Goal: Task Accomplishment & Management: Manage account settings

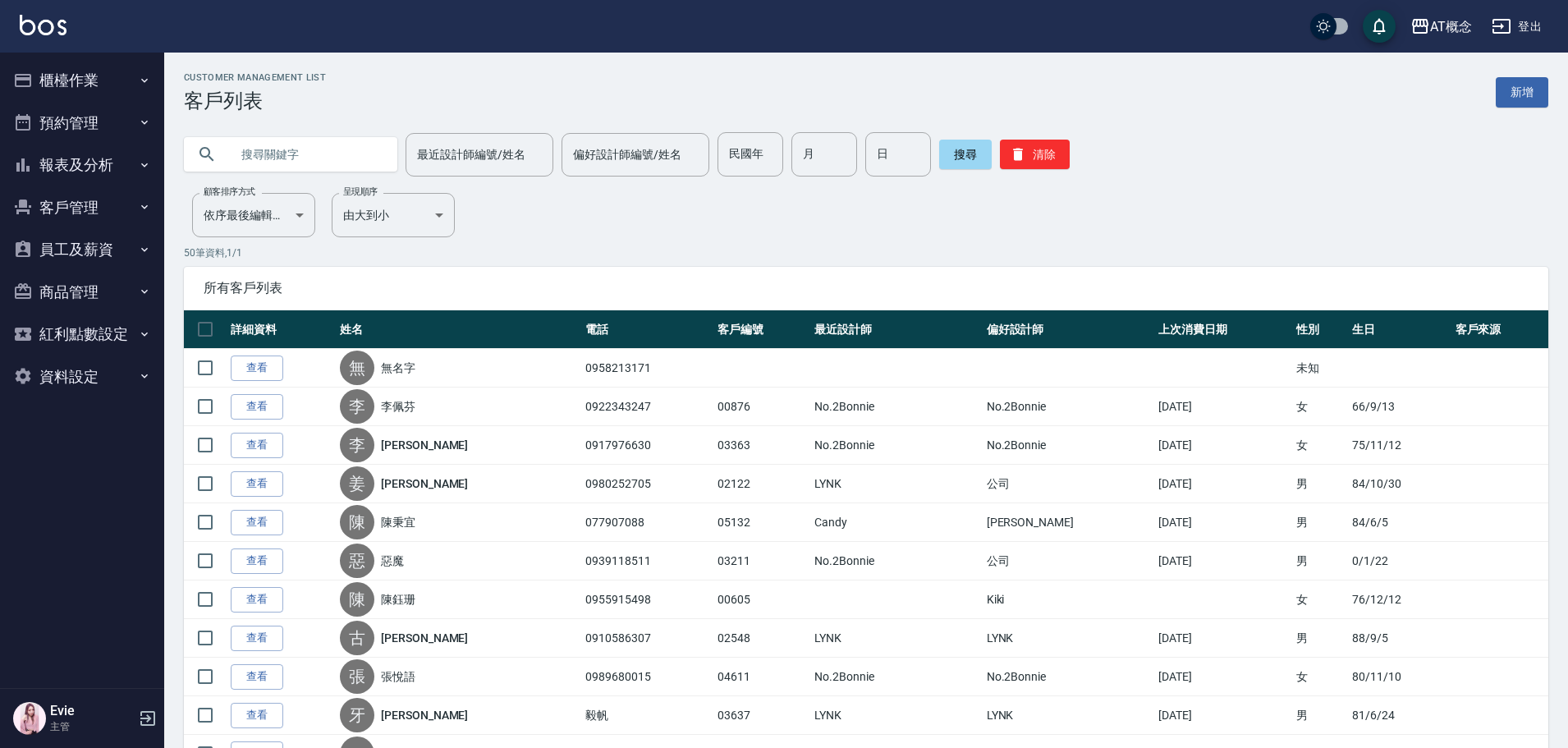
click at [281, 163] on input "text" at bounding box center [307, 155] width 154 height 44
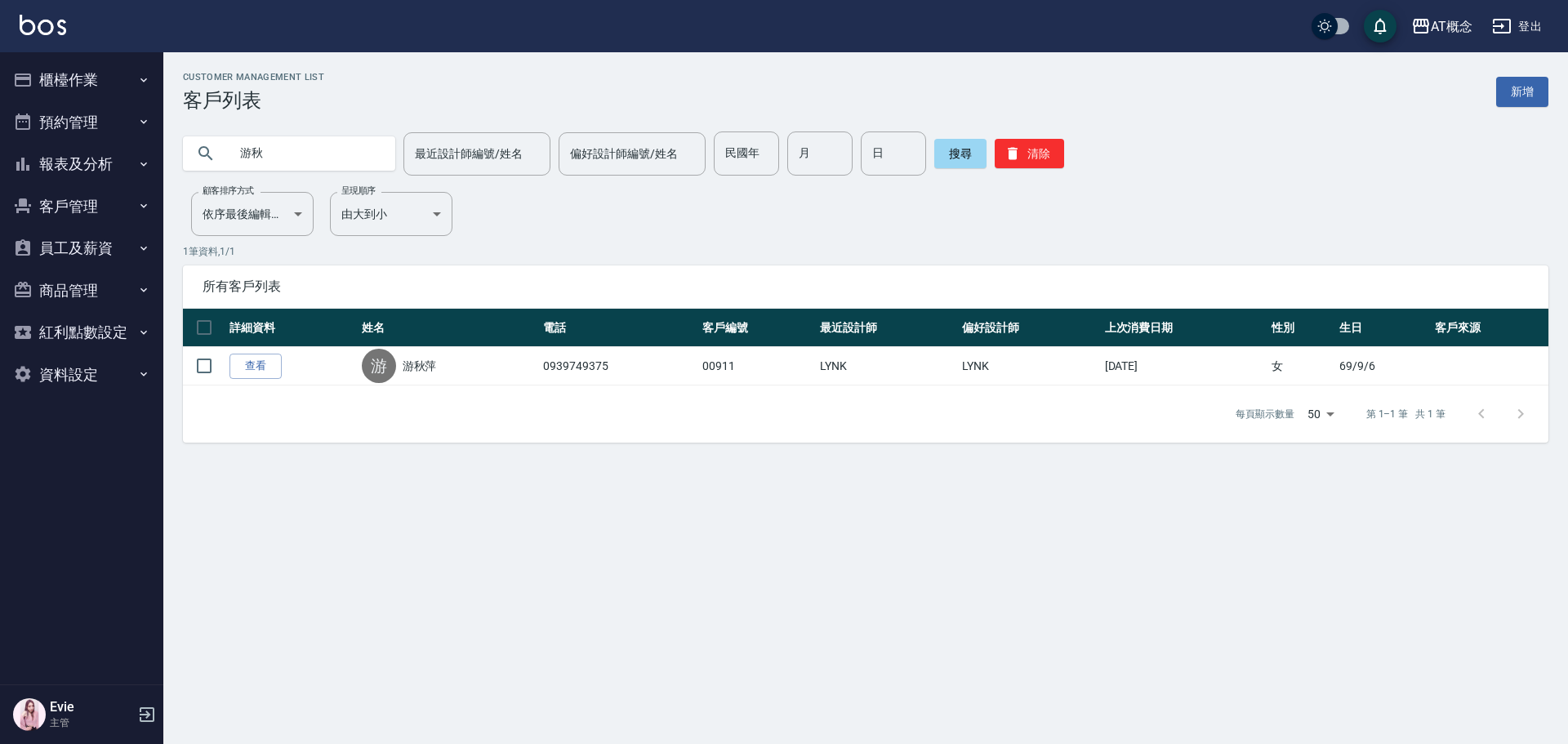
type input "游"
type input "伶"
type input "木"
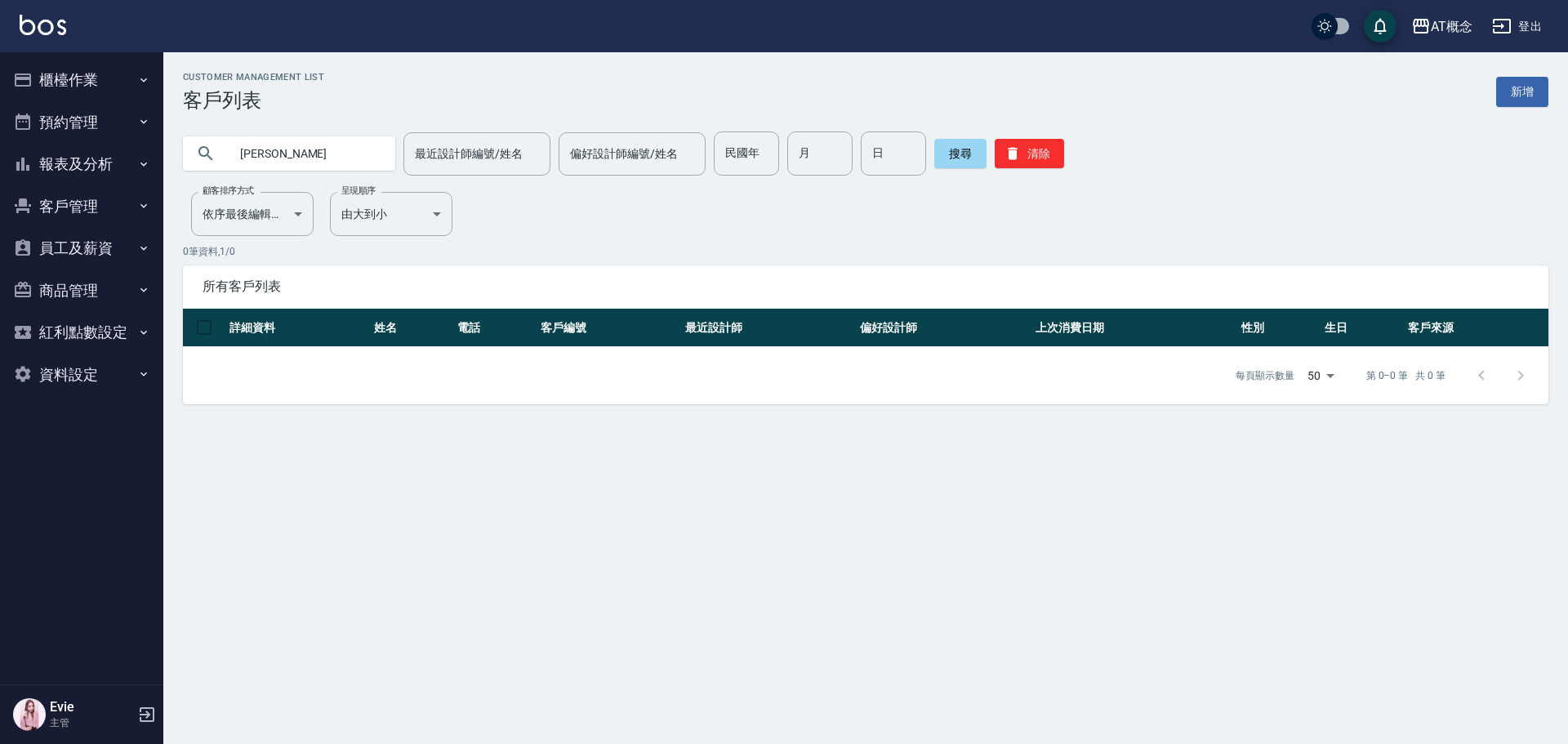
type input "林"
type input "74"
type input "4"
type input "1"
drag, startPoint x: 1026, startPoint y: 152, endPoint x: 647, endPoint y: 146, distance: 379.0
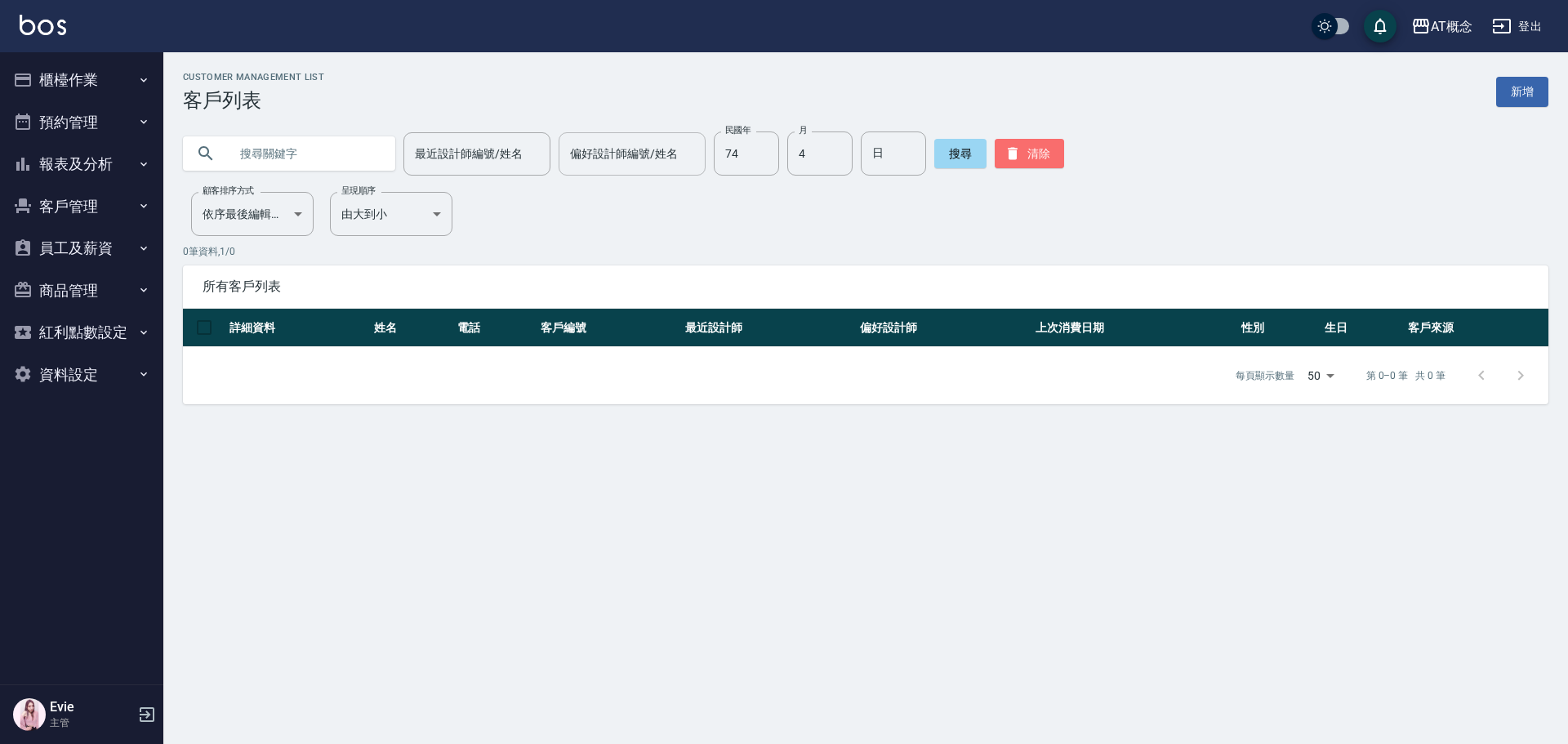
click at [1025, 152] on button "清除" at bounding box center [1029, 154] width 69 height 29
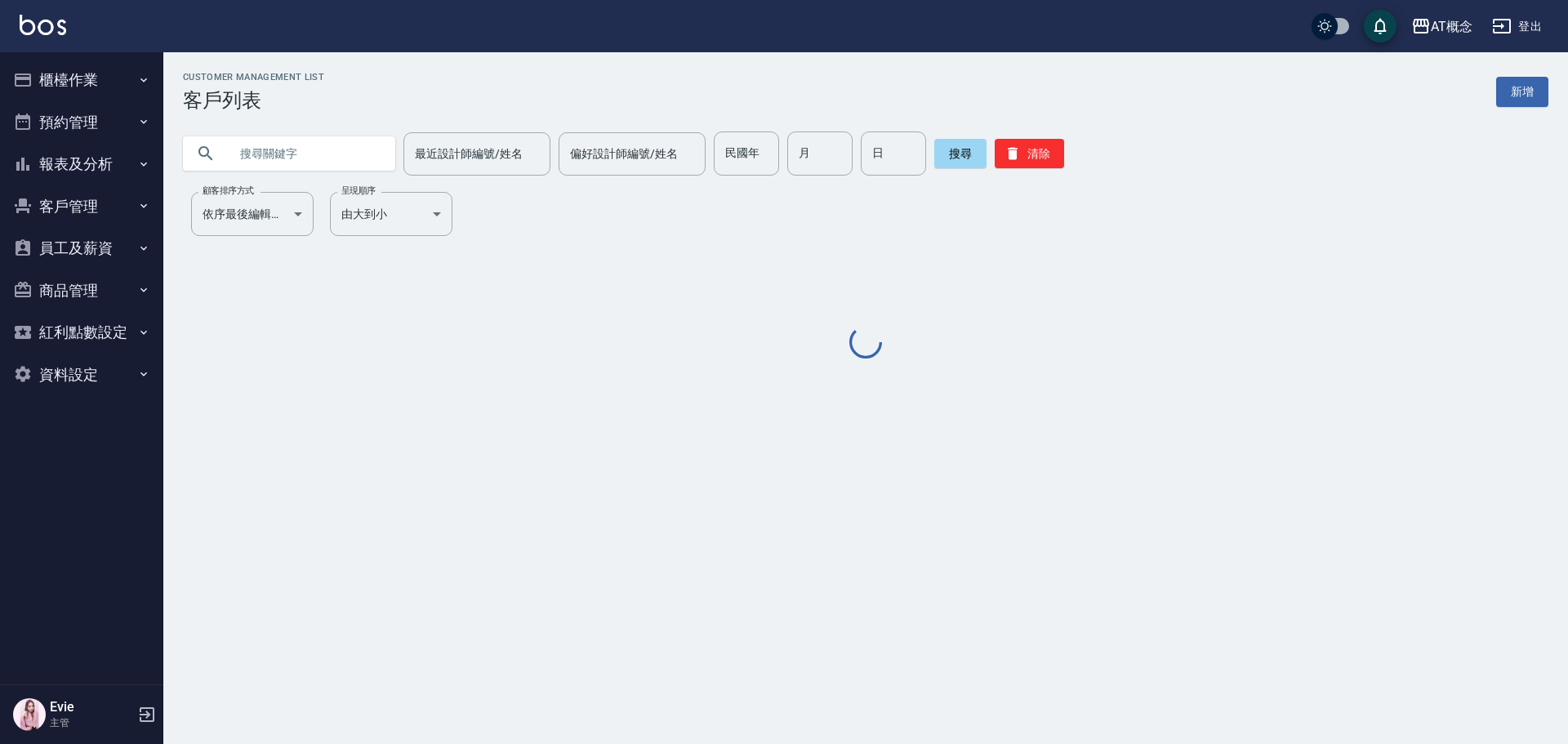
click at [244, 161] on input "text" at bounding box center [306, 154] width 154 height 44
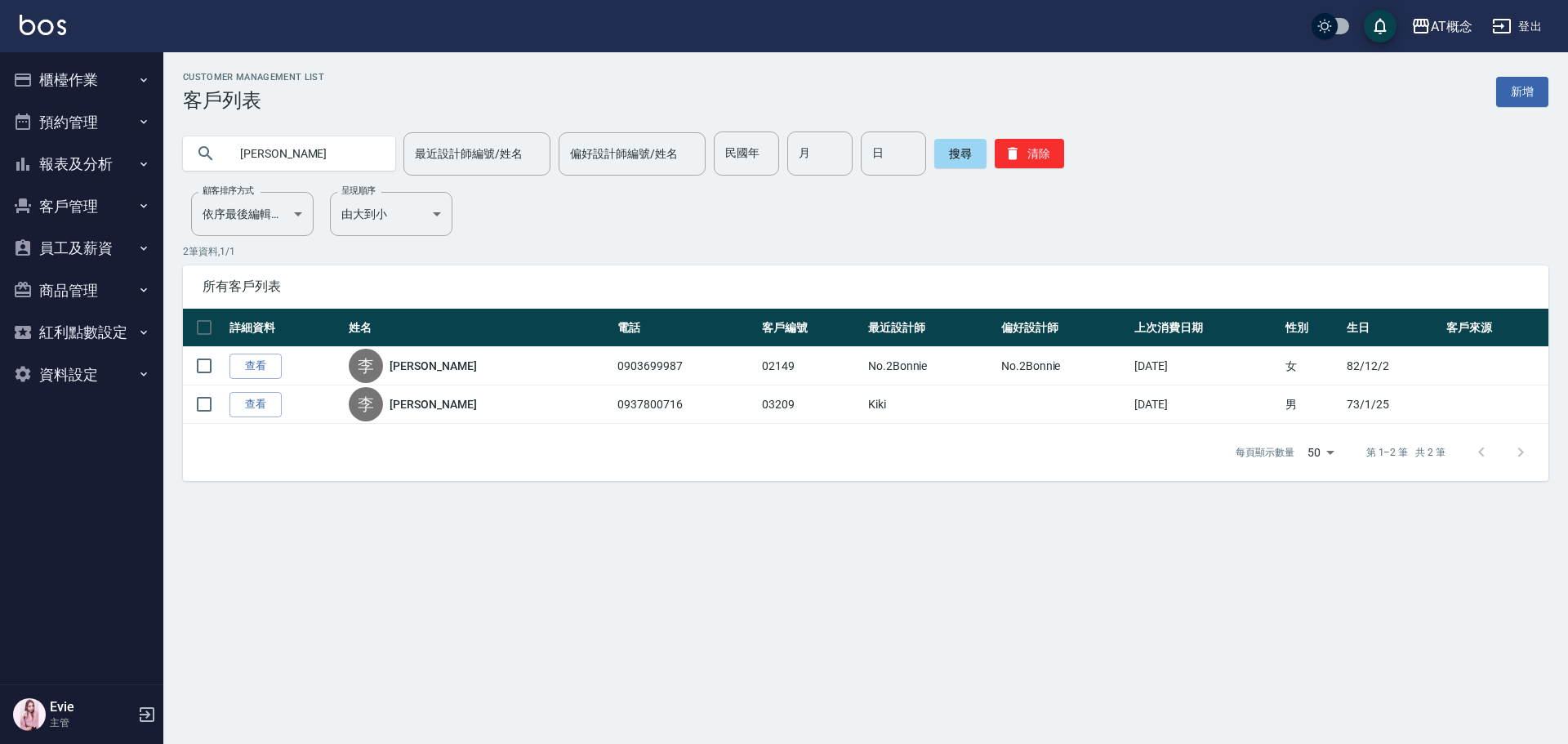
type input "李"
type input "林"
type input "詹紹強"
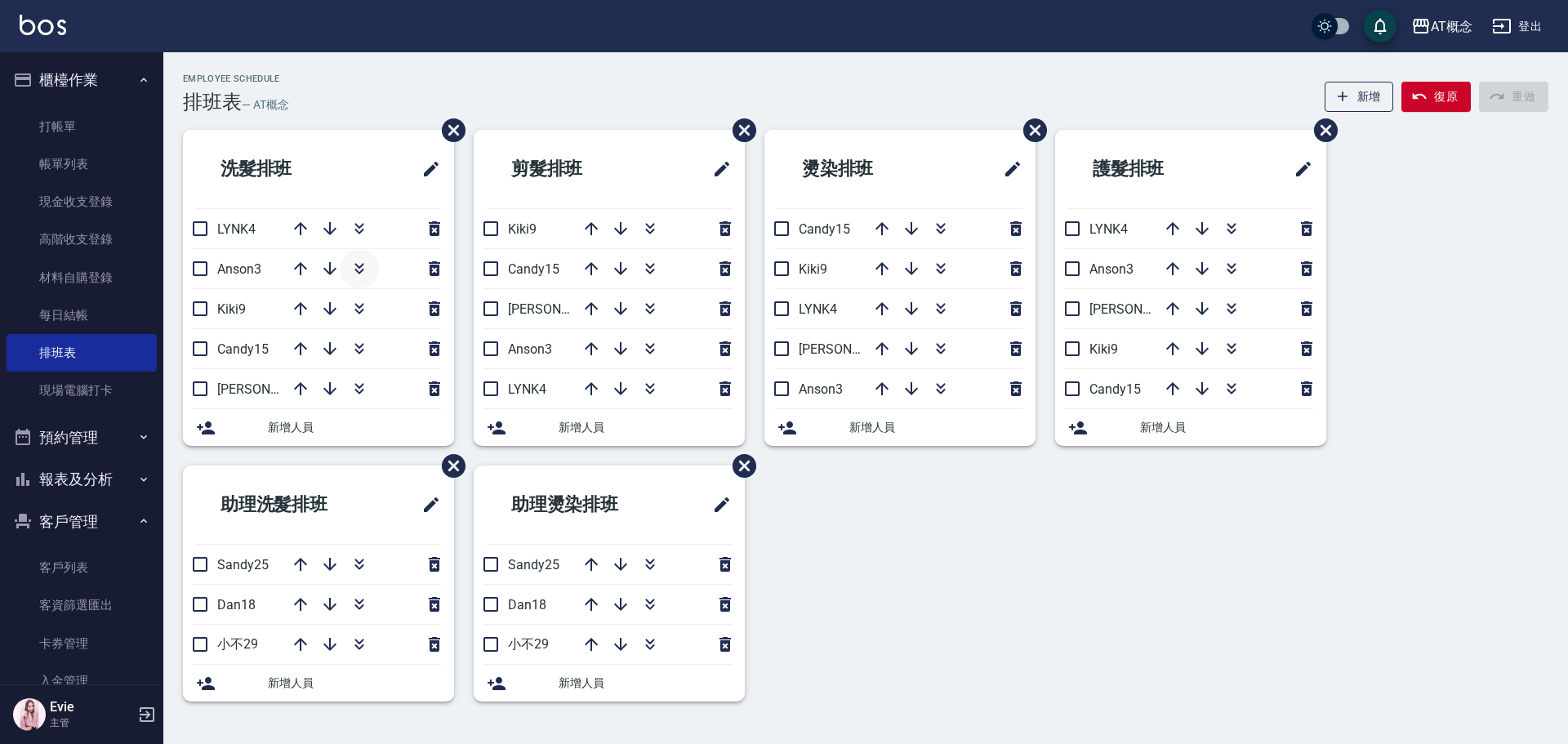
click at [364, 269] on icon "button" at bounding box center [360, 269] width 20 height 20
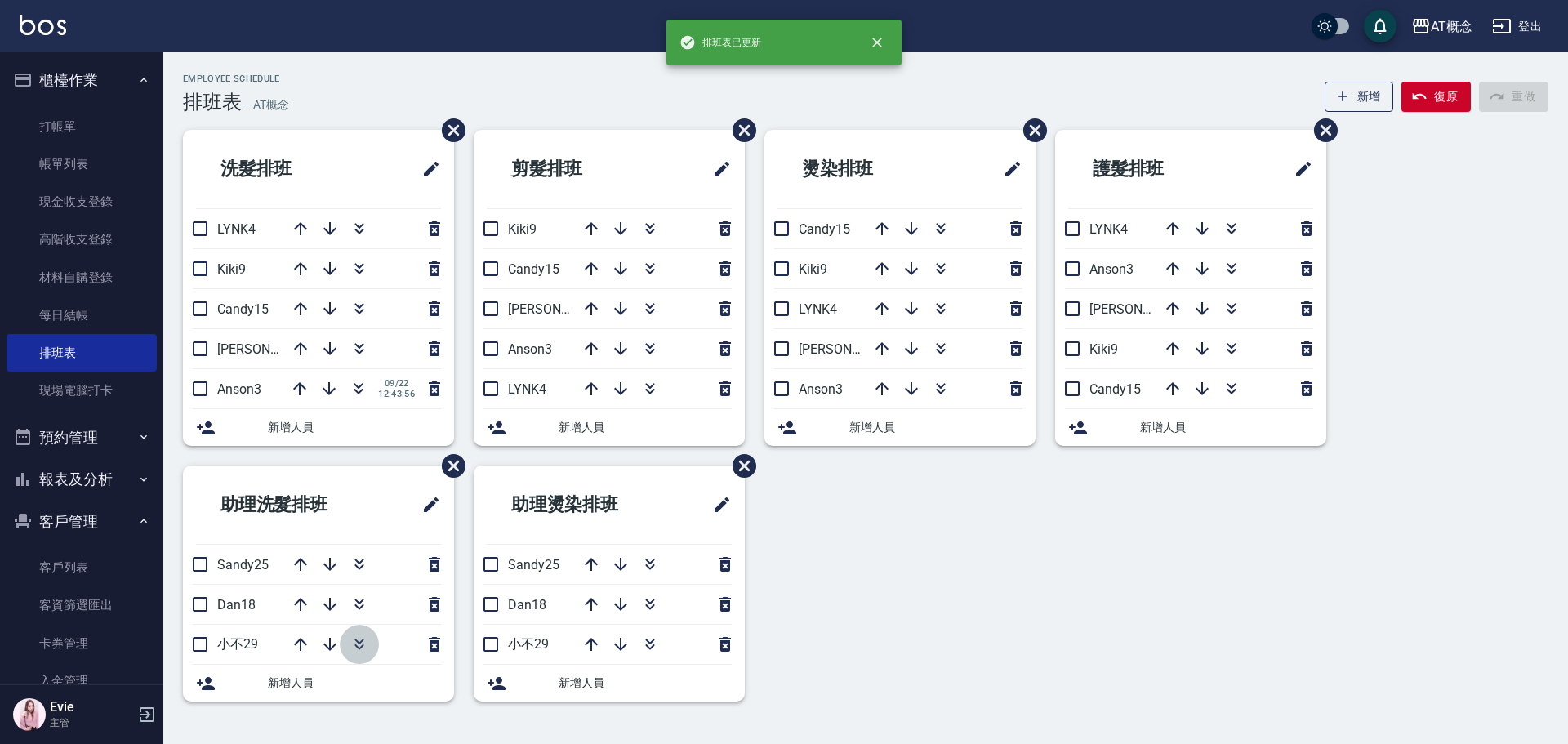
click at [356, 644] on icon "button" at bounding box center [360, 644] width 20 height 20
